Goal: Task Accomplishment & Management: Complete application form

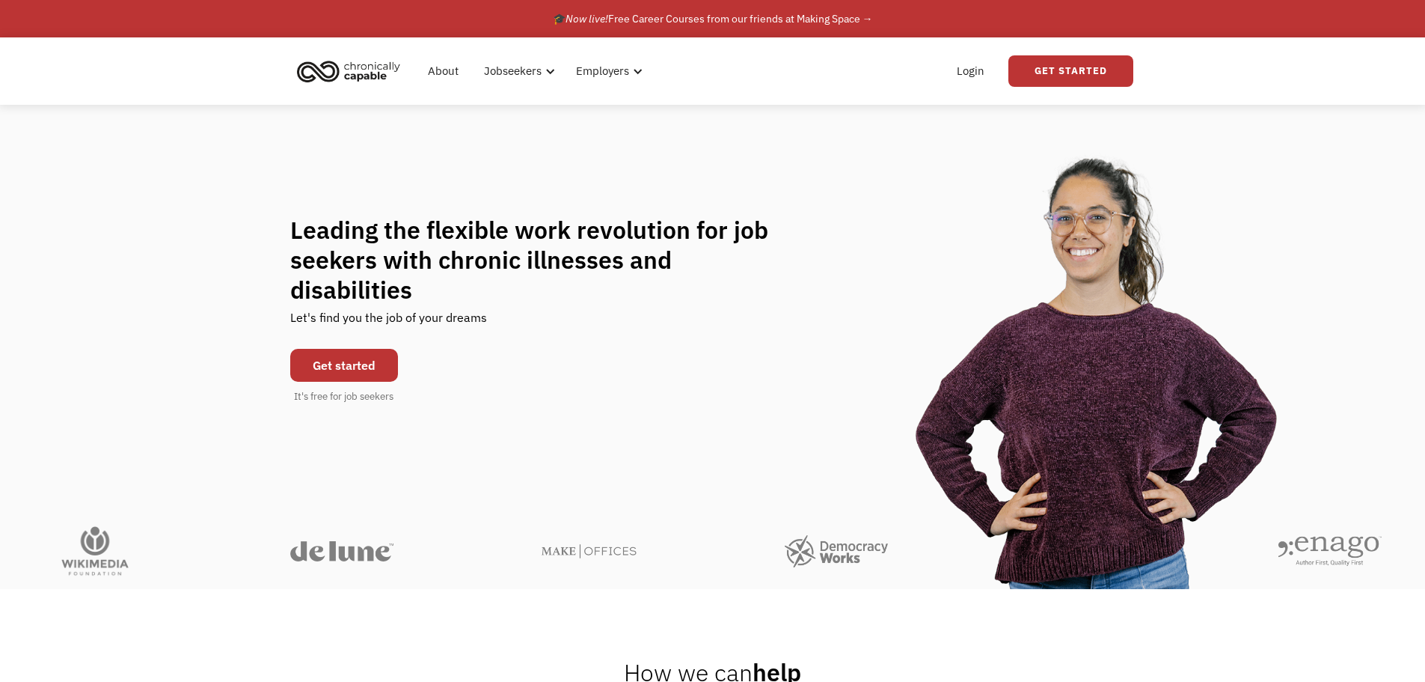
click at [374, 364] on link "Get started" at bounding box center [344, 365] width 108 height 33
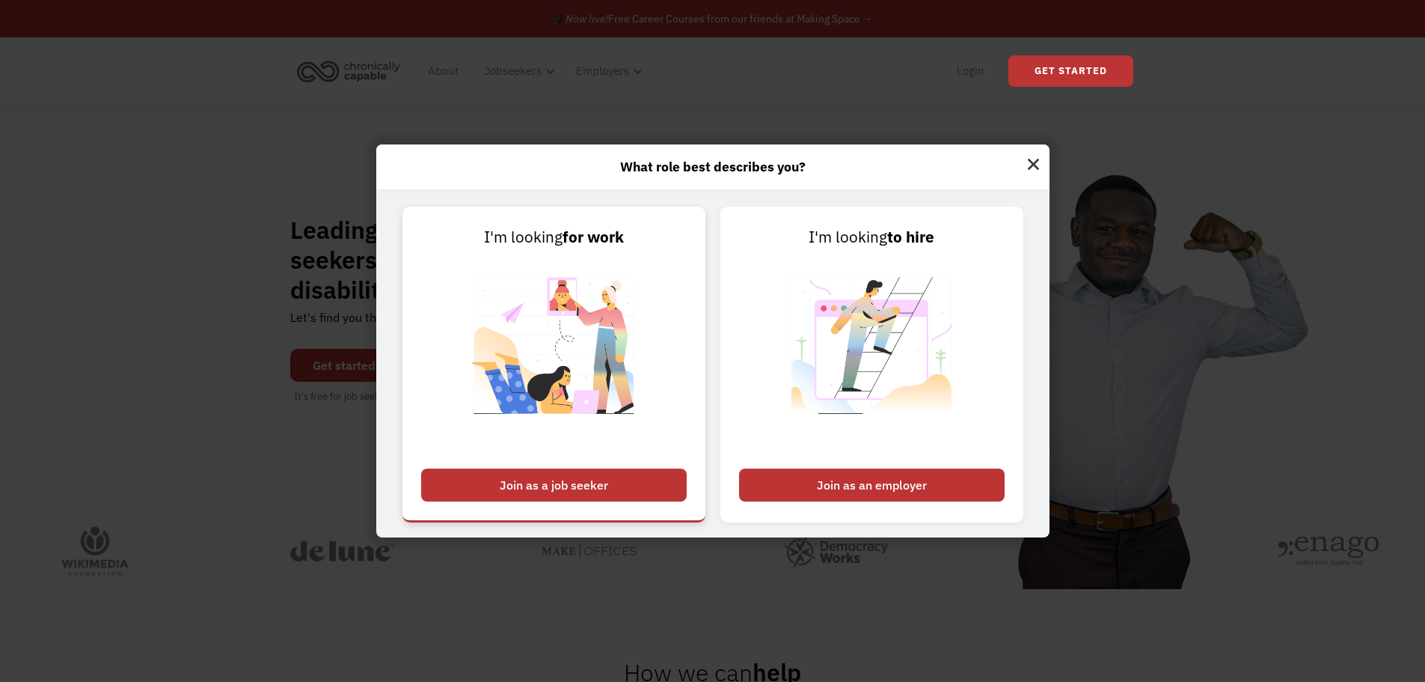
click at [551, 471] on div "Join as a job seeker" at bounding box center [554, 484] width 266 height 33
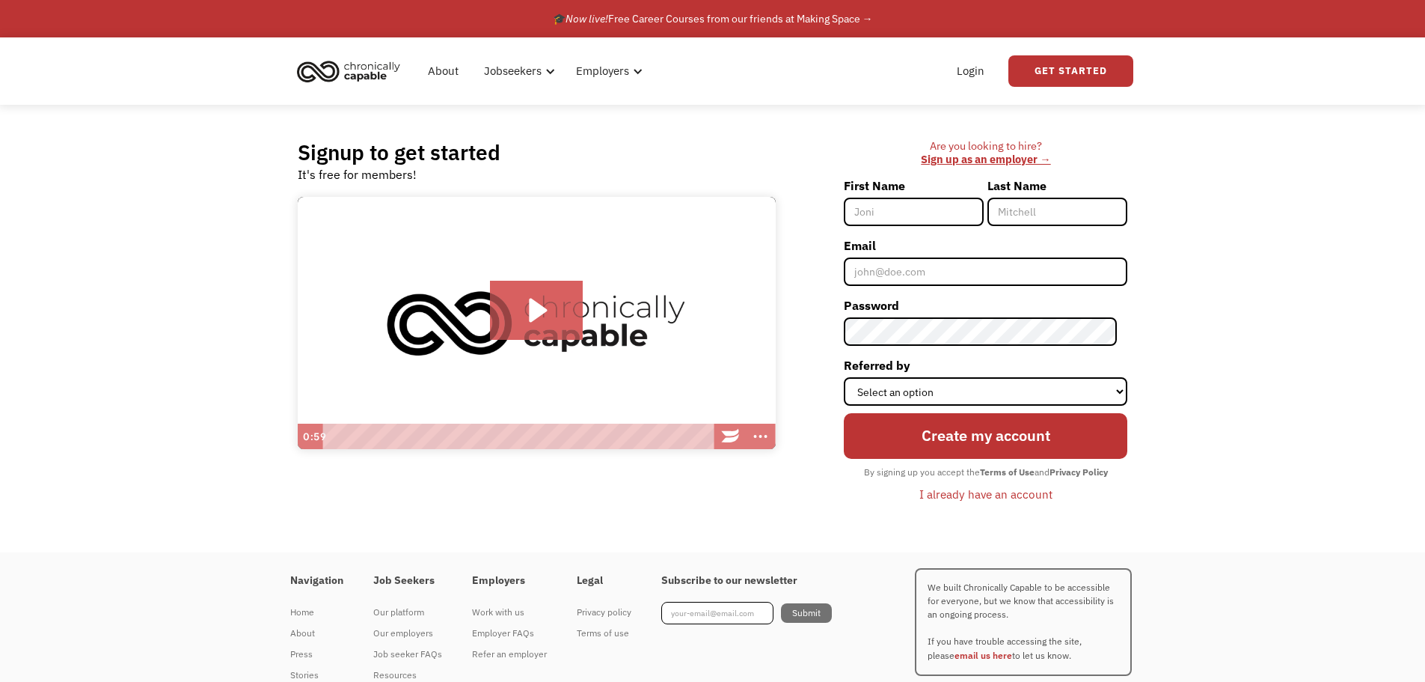
click at [956, 215] on input "First Name" at bounding box center [914, 212] width 140 height 28
type input "C"
type input "Summer"
type input "K"
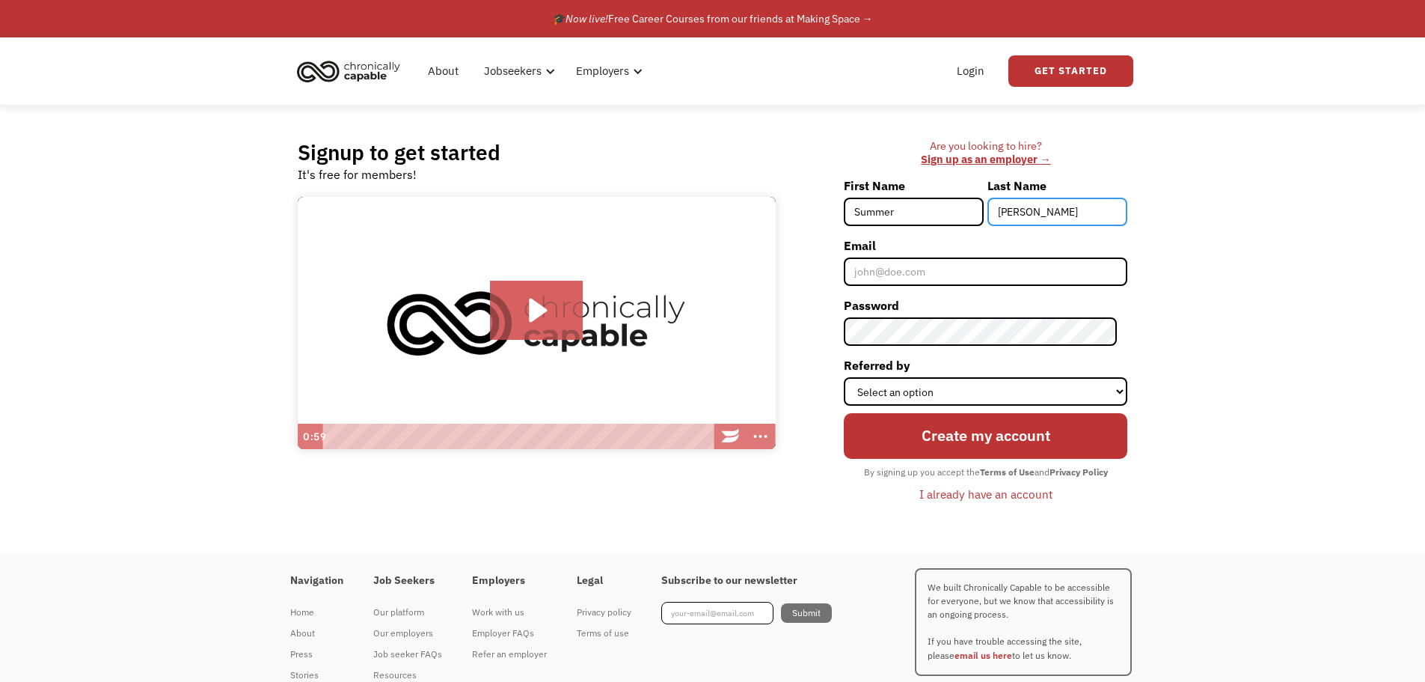
type input "Jackson"
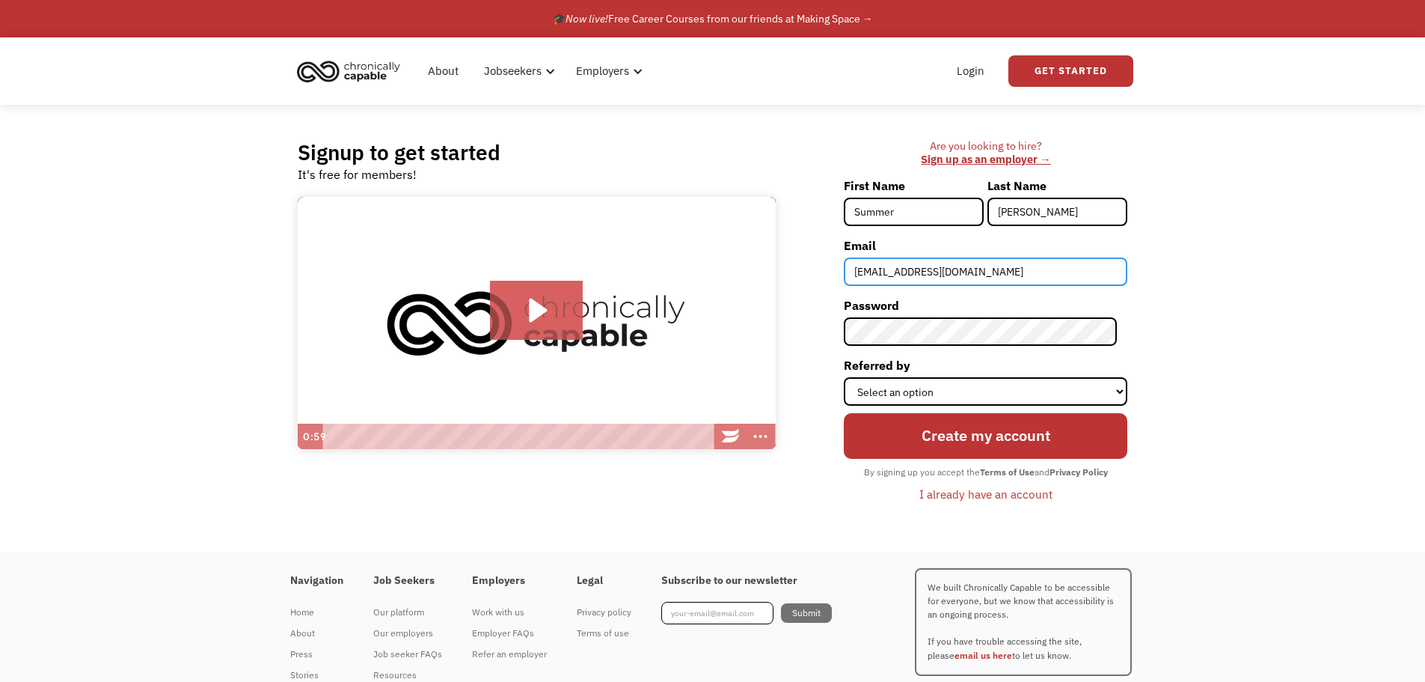
type input "xxjacksonsummerxx@gmail.com"
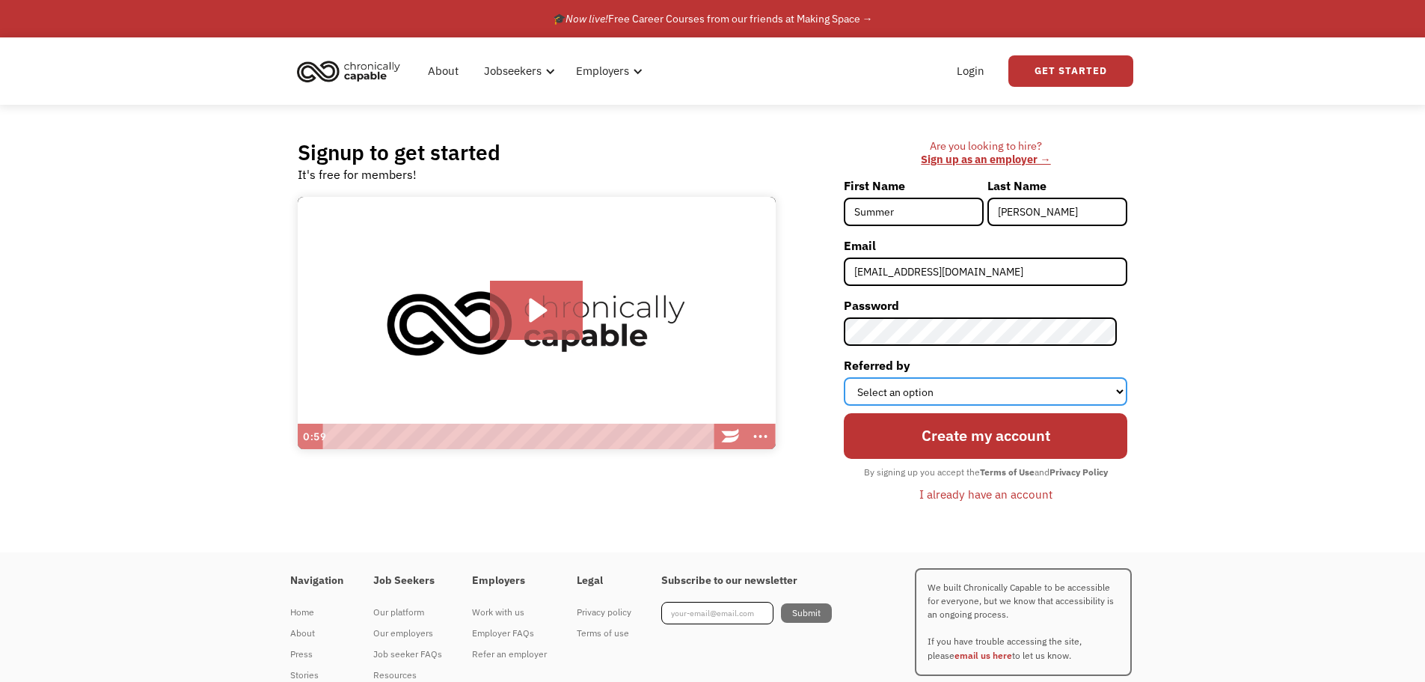
click at [976, 391] on select "Select an option Instagram Facebook Twitter Search Engine News Article Word of …" at bounding box center [986, 391] width 284 height 28
select select "Search Engine"
click at [855, 377] on select "Select an option Instagram Facebook Twitter Search Engine News Article Word of …" at bounding box center [986, 391] width 284 height 28
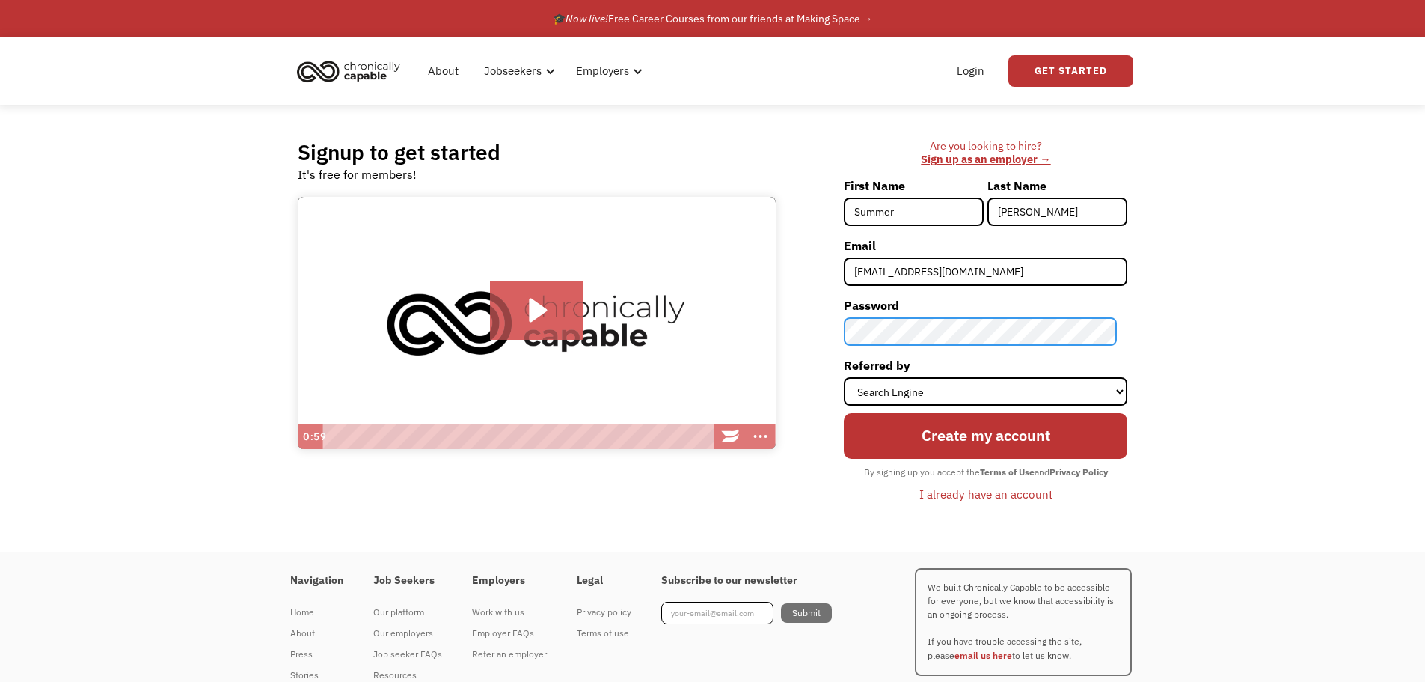
click at [844, 413] on input "Create my account" at bounding box center [986, 435] width 284 height 45
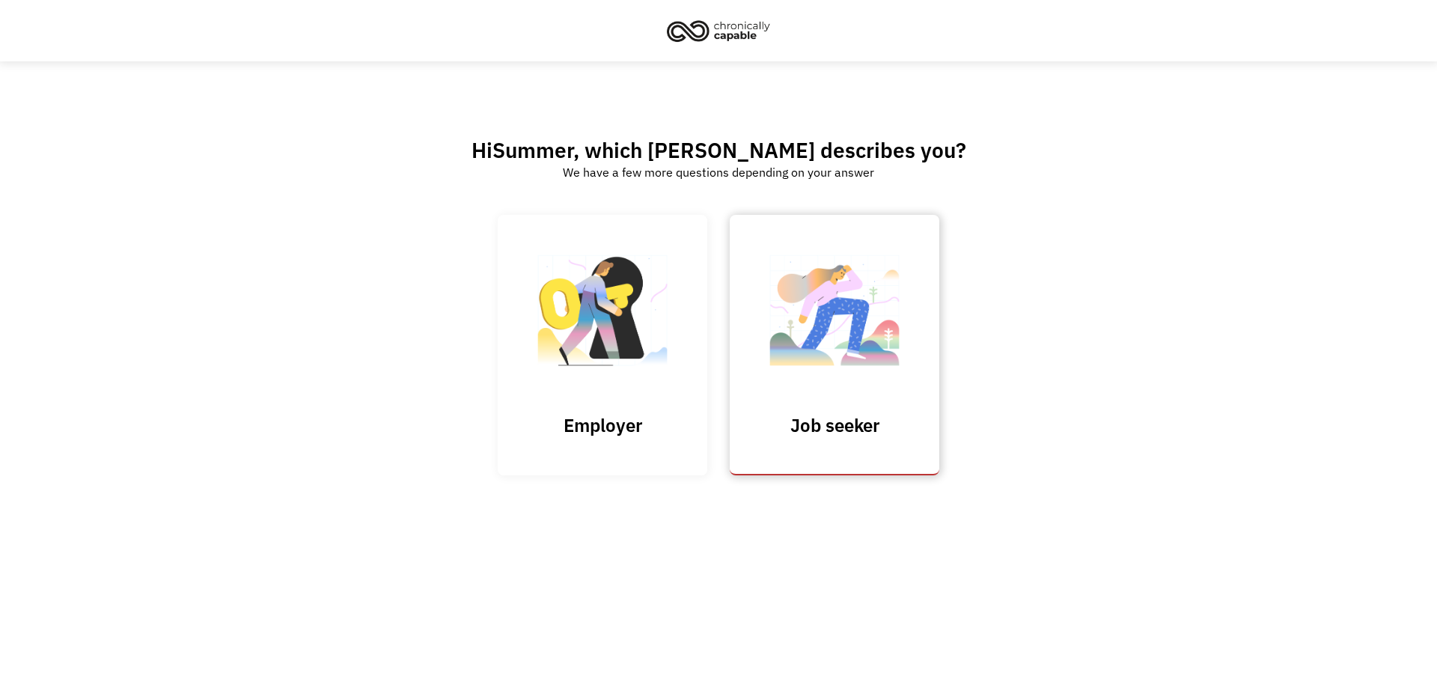
click at [908, 369] on img at bounding box center [834, 318] width 150 height 146
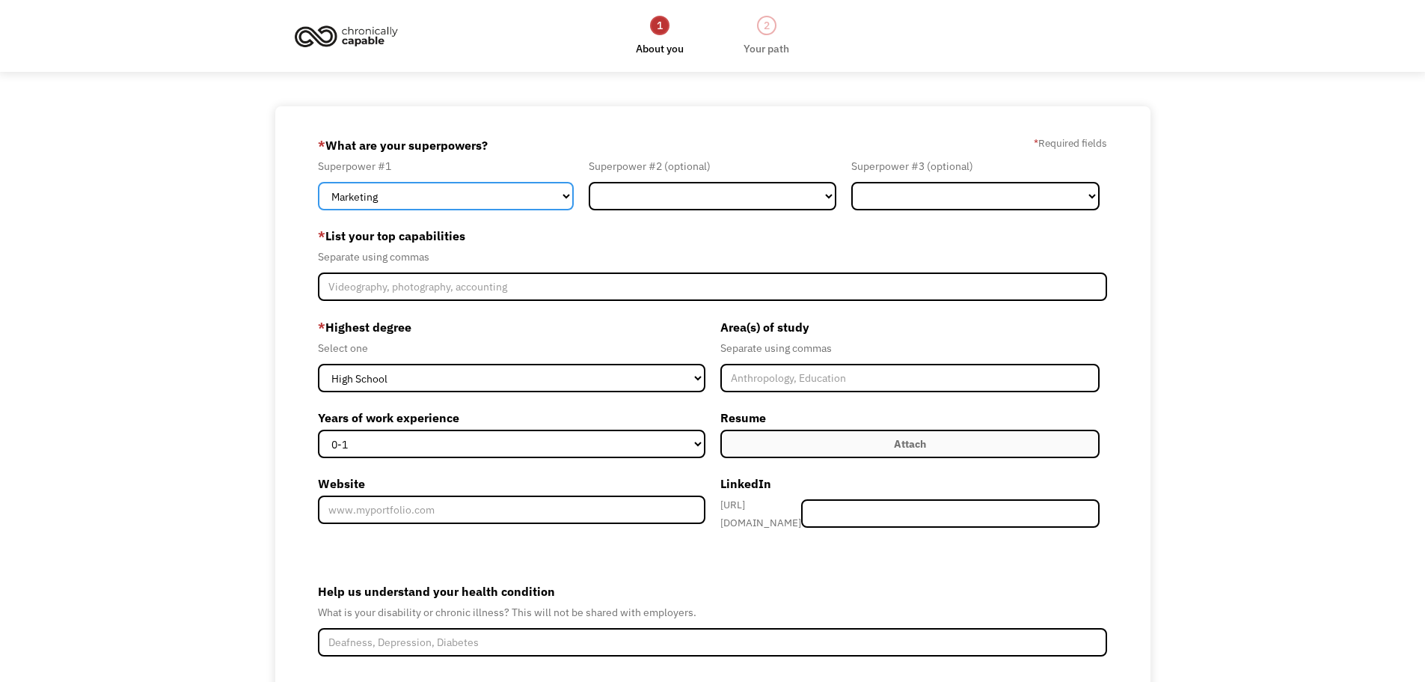
click at [550, 193] on select "Marketing Human Resources Finance Technology Operations Sales Industrial & Manu…" at bounding box center [446, 196] width 256 height 28
click at [599, 230] on label "* List your top capabilities" at bounding box center [713, 236] width 790 height 24
